Goal: Task Accomplishment & Management: Use online tool/utility

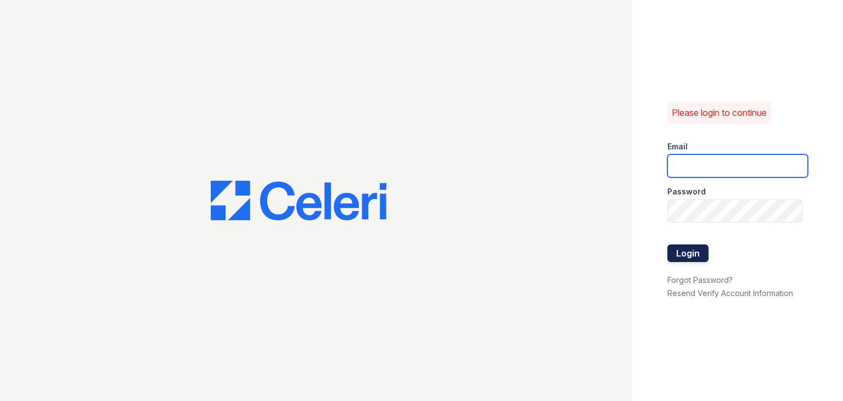
type input "[EMAIL_ADDRESS][DOMAIN_NAME]"
click at [685, 248] on button "Login" at bounding box center [687, 253] width 41 height 18
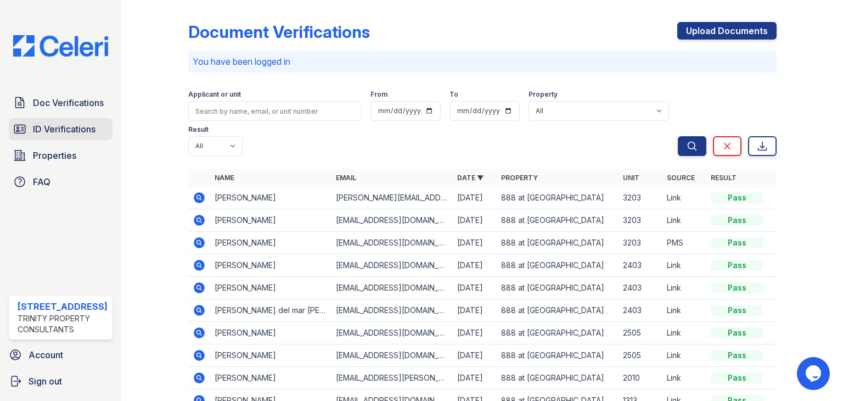
click at [50, 126] on span "ID Verifications" at bounding box center [64, 128] width 63 height 13
